Goal: Task Accomplishment & Management: Use online tool/utility

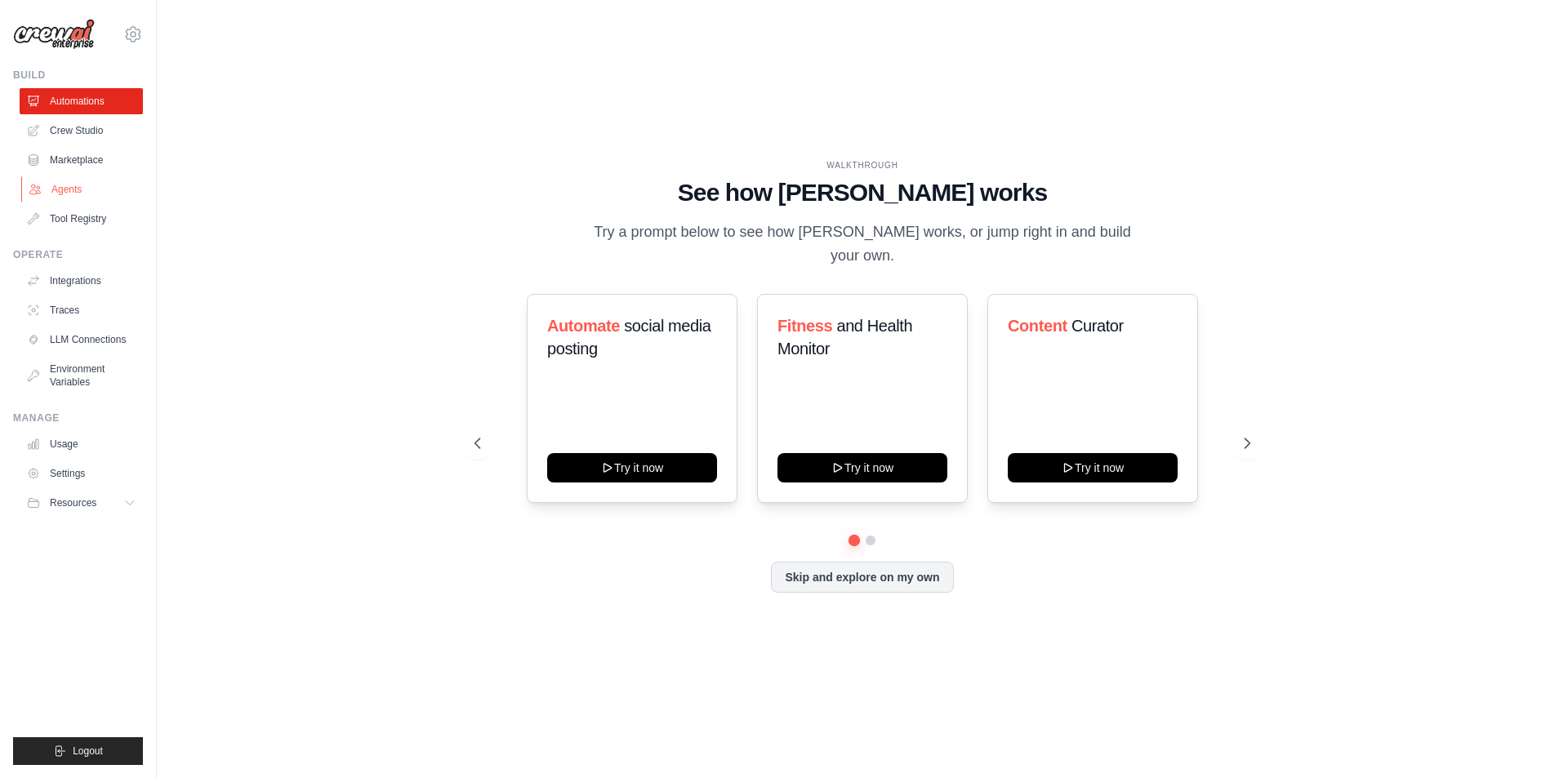
click at [75, 185] on link "Agents" at bounding box center [83, 189] width 123 height 27
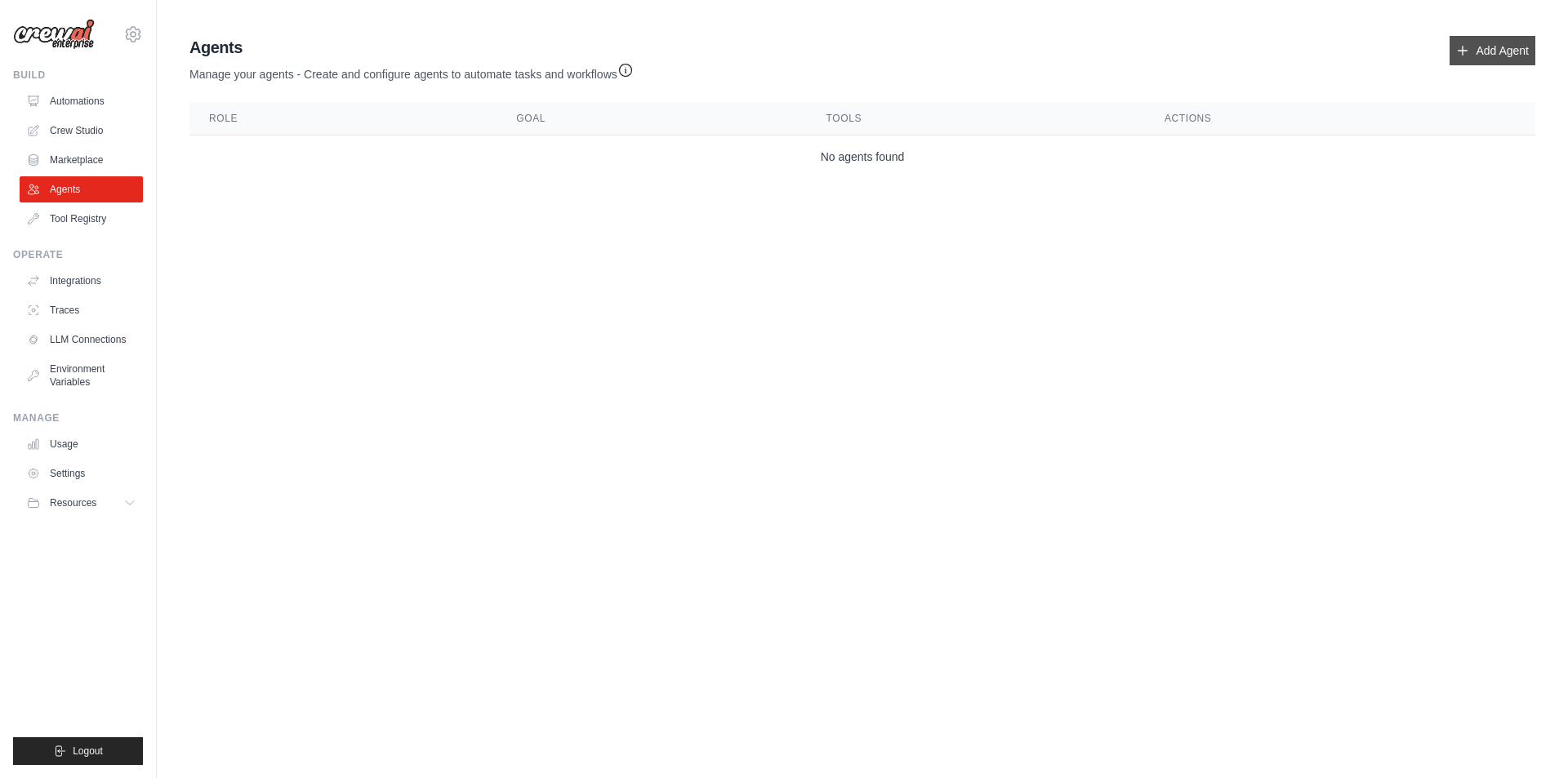
click at [1476, 48] on link "Add Agent" at bounding box center [1492, 51] width 86 height 30
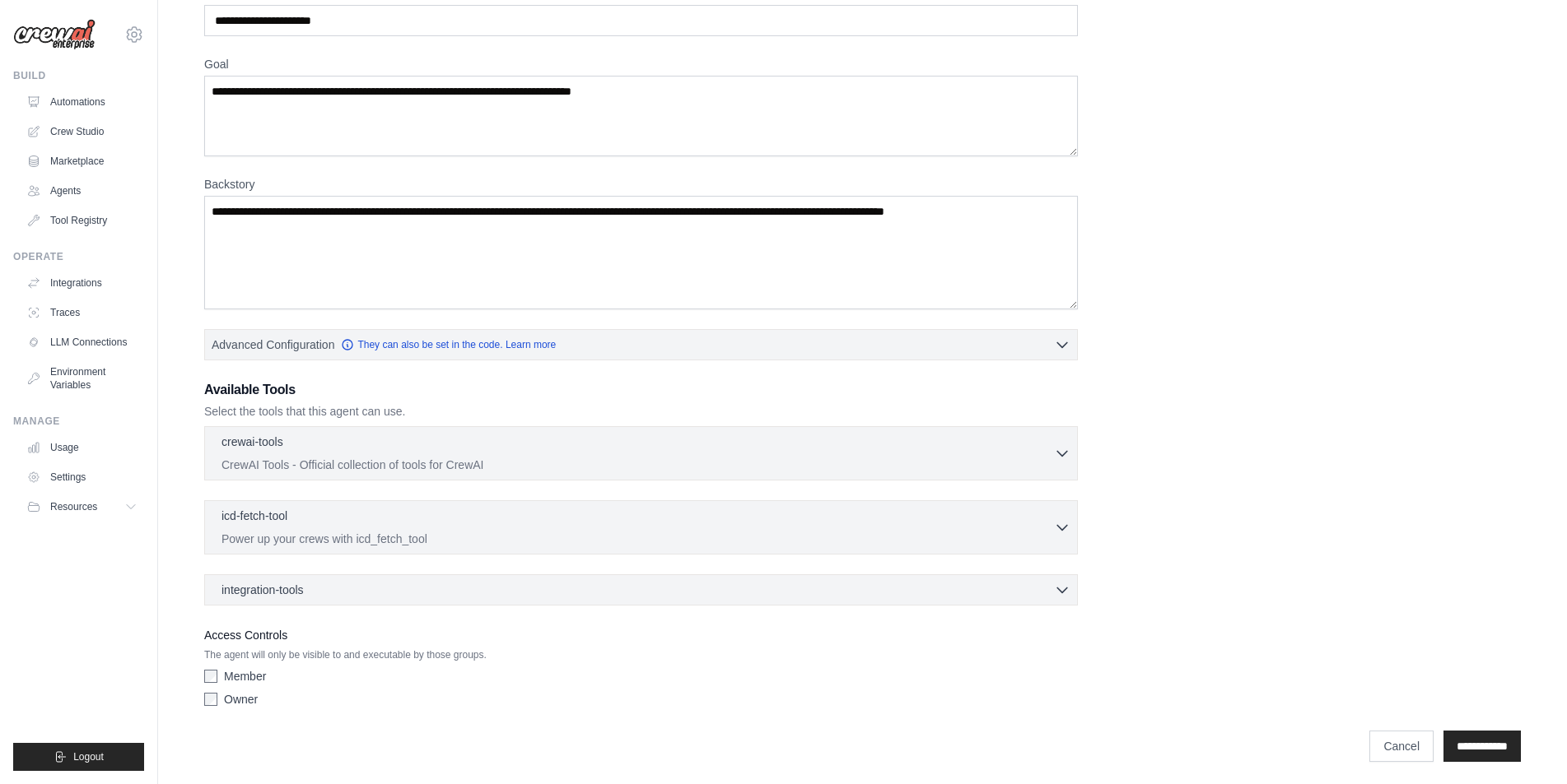
scroll to position [99, 0]
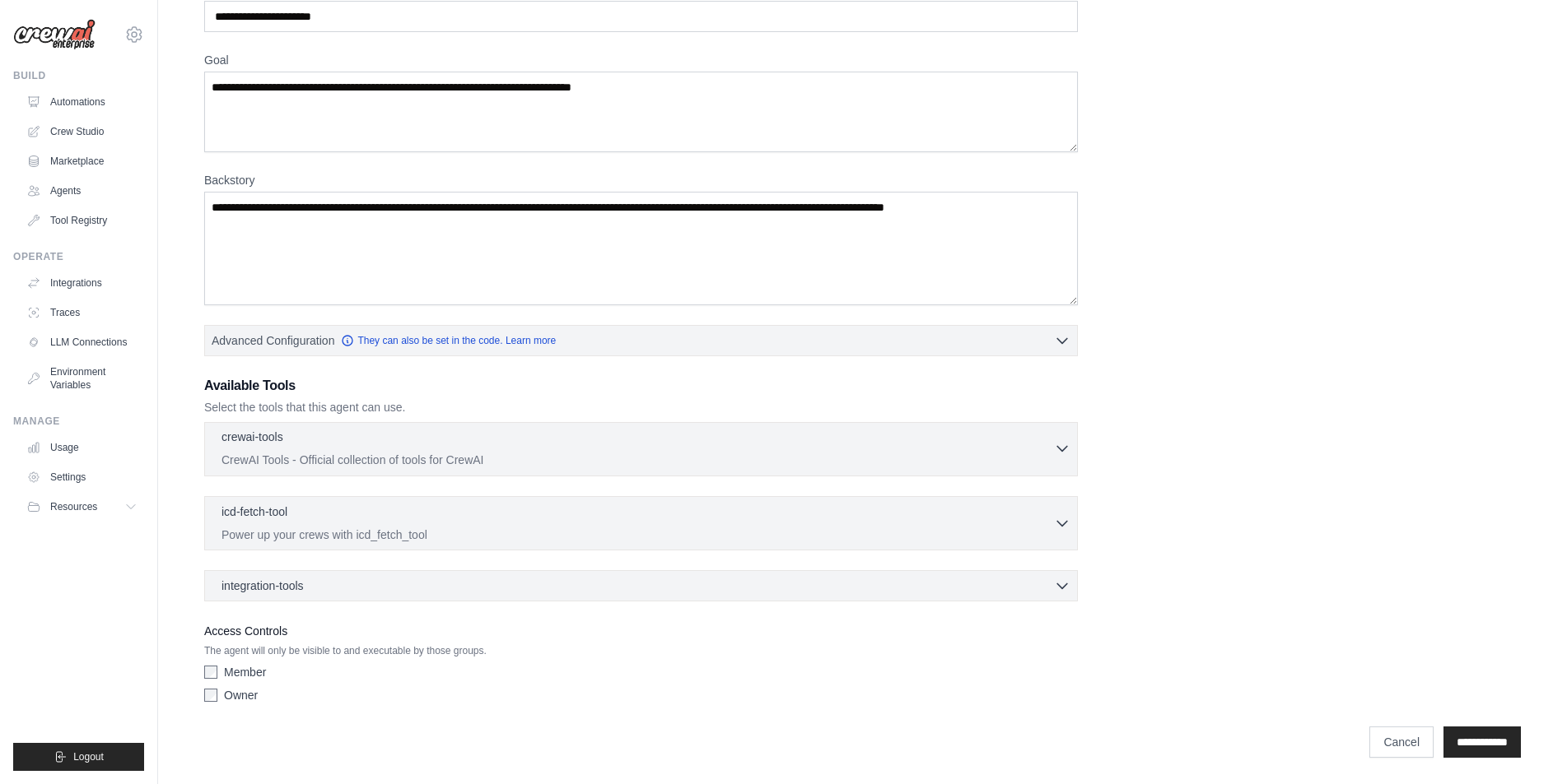
click at [358, 444] on div "crewai-tools 0 selected" at bounding box center [637, 439] width 832 height 20
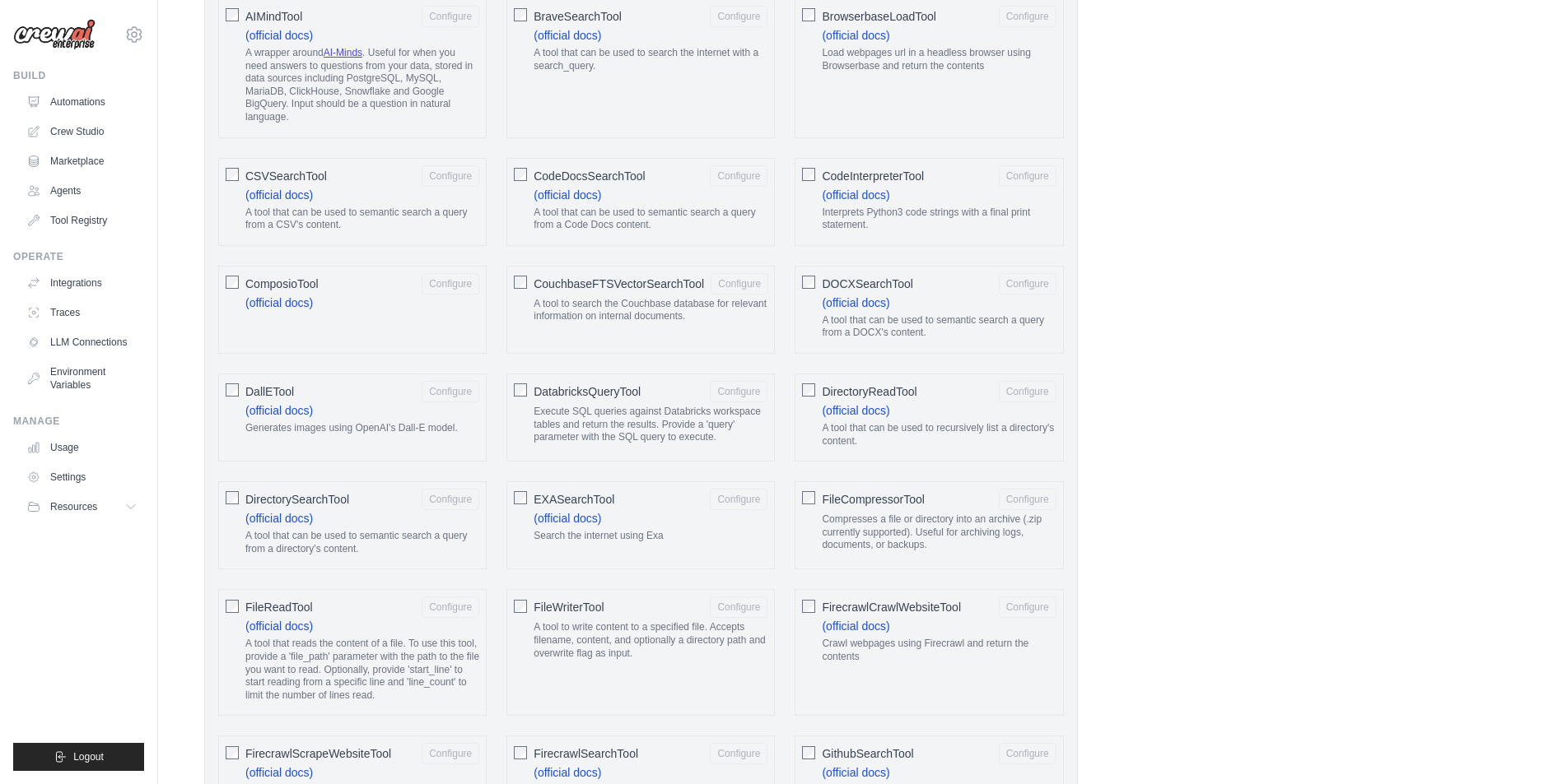
scroll to position [404, 0]
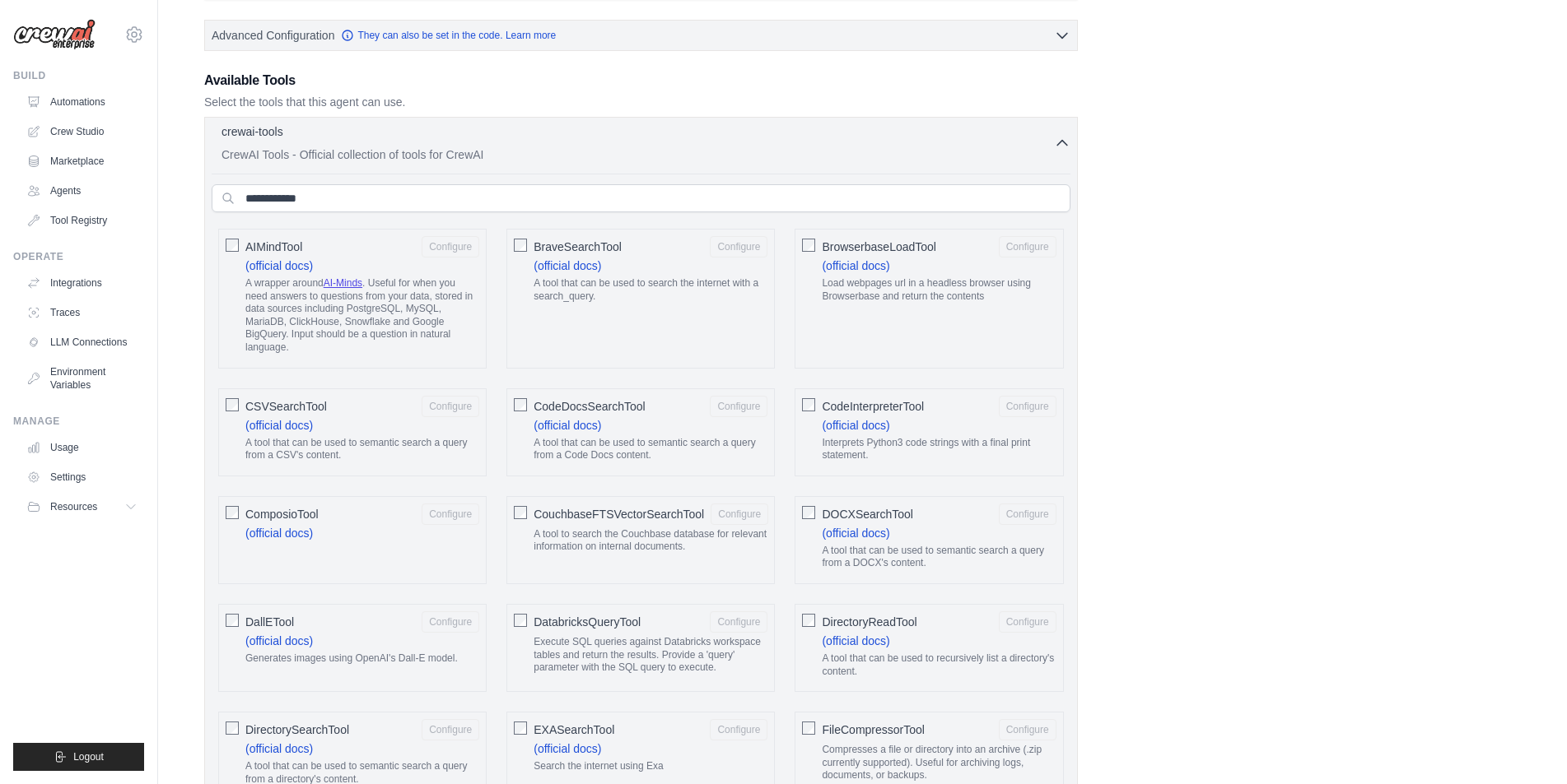
click at [372, 158] on p "CrewAI Tools - Official collection of tools for CrewAI" at bounding box center [637, 155] width 832 height 17
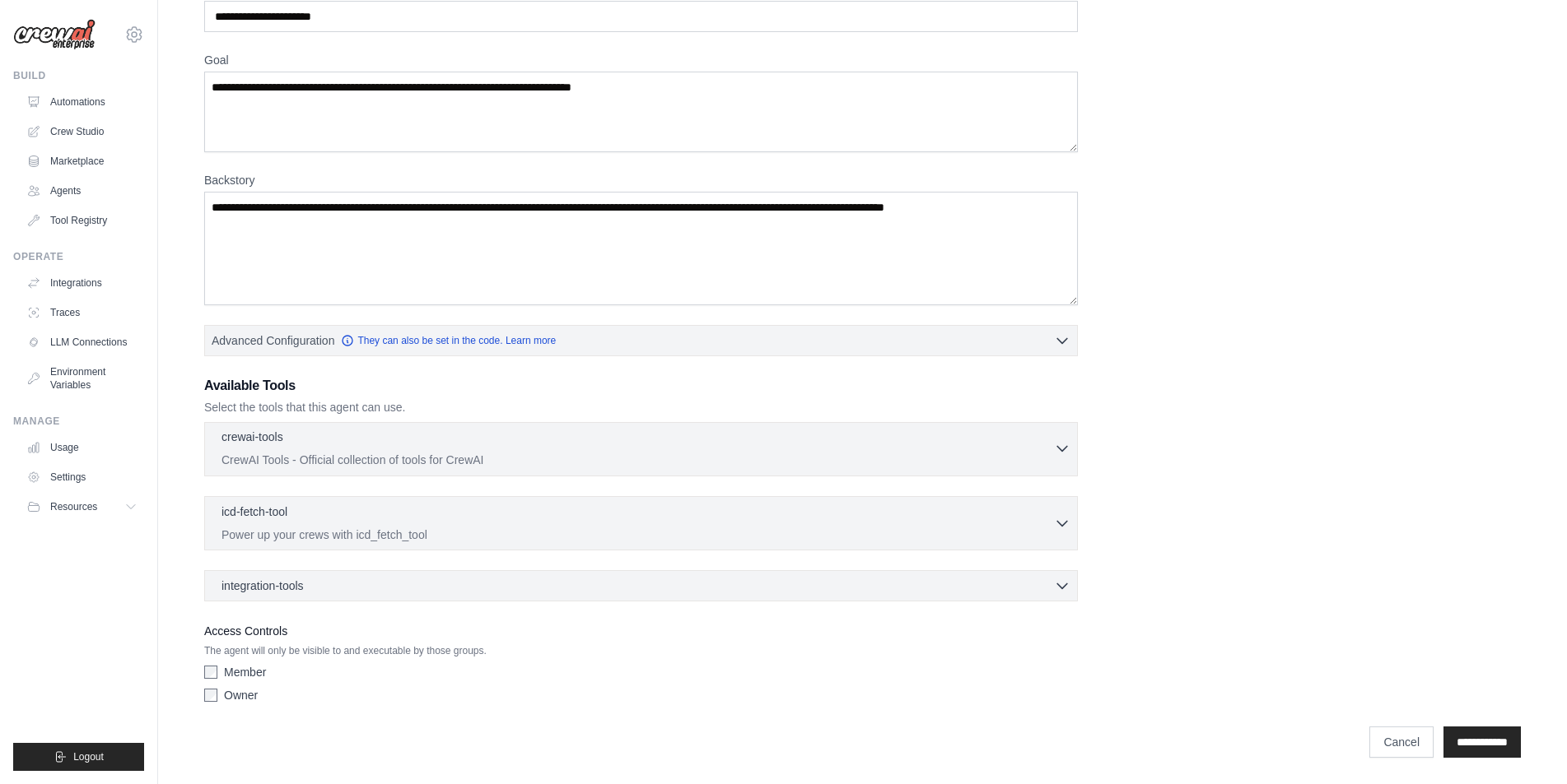
scroll to position [99, 0]
click at [348, 572] on div "integration-tools 0 selected Box Save files to Box Gmail" at bounding box center [641, 586] width 874 height 32
click at [345, 579] on div "integration-tools 0 selected" at bounding box center [646, 585] width 849 height 17
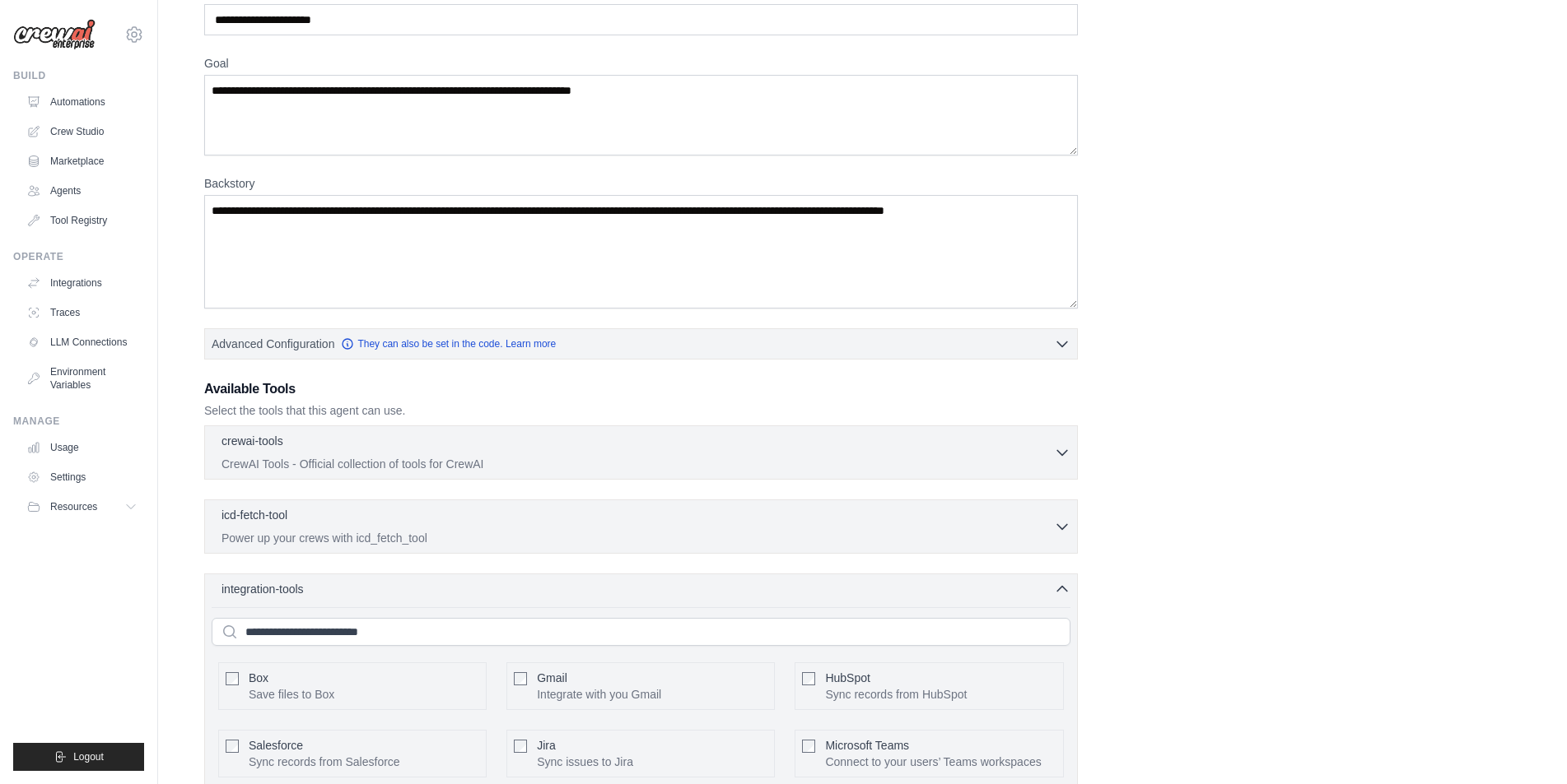
scroll to position [78, 0]
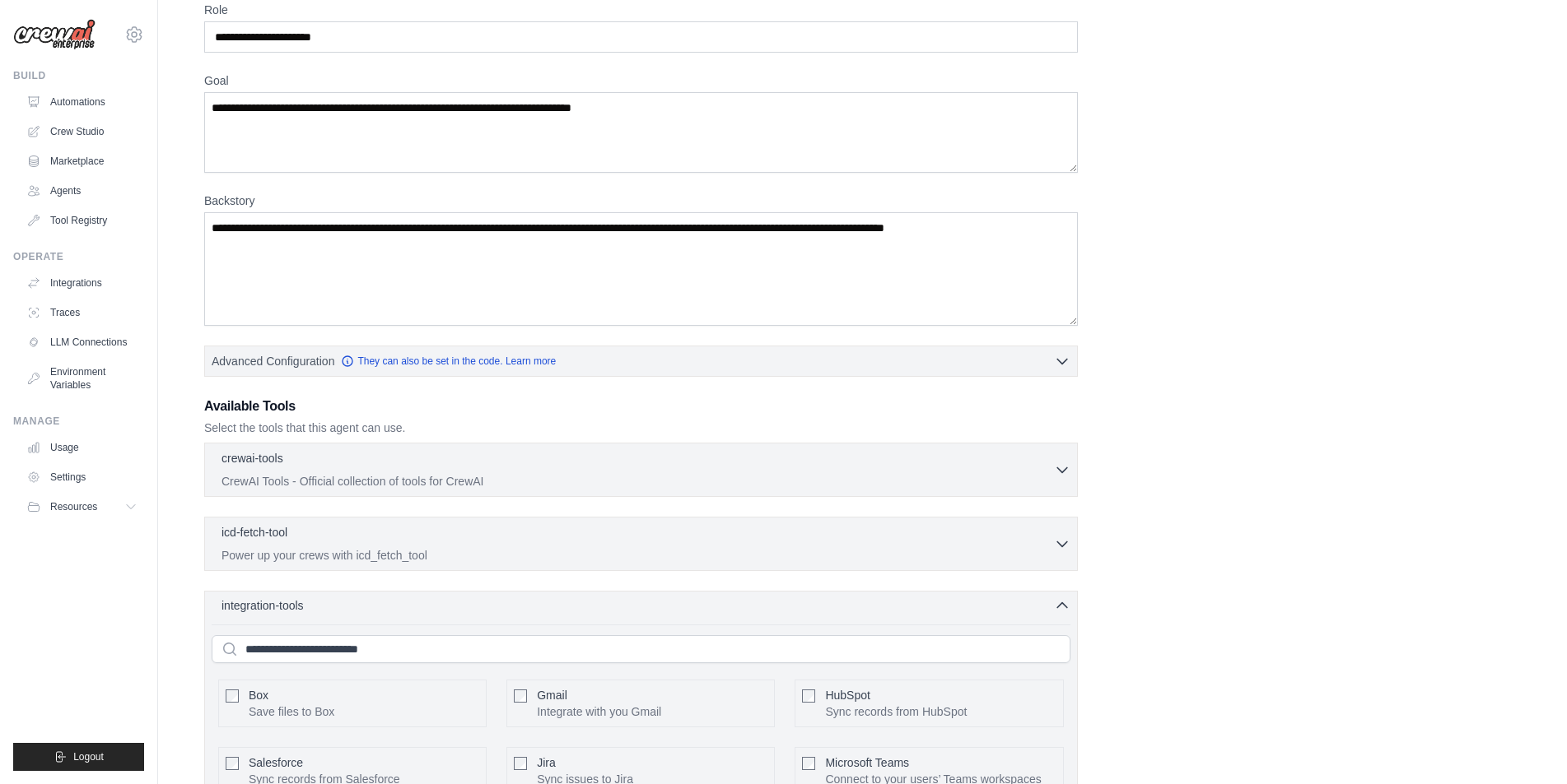
click at [299, 603] on span "integration-tools" at bounding box center [262, 606] width 82 height 17
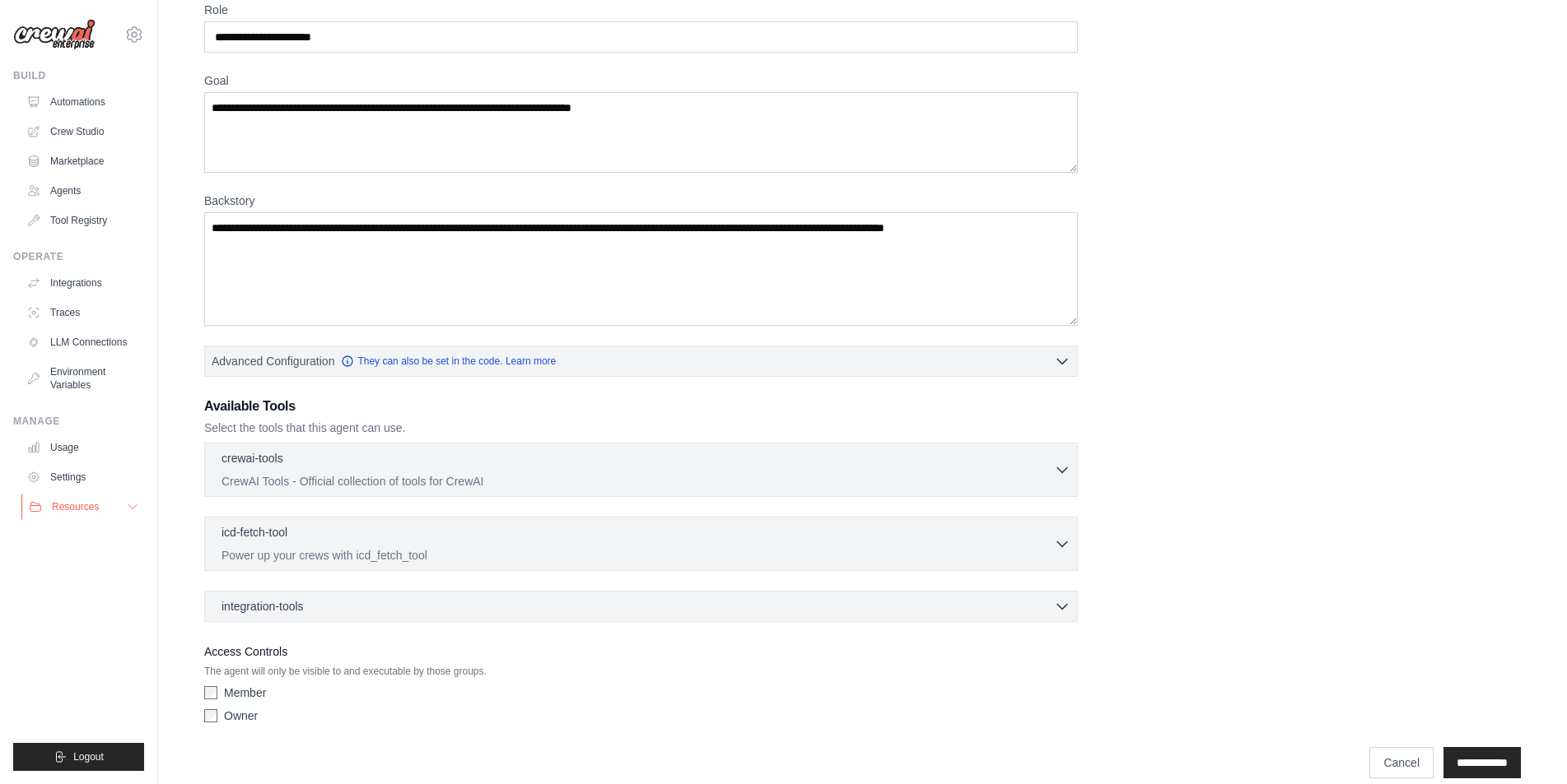
click at [112, 511] on button "Resources" at bounding box center [83, 506] width 124 height 27
